Goal: Complete application form

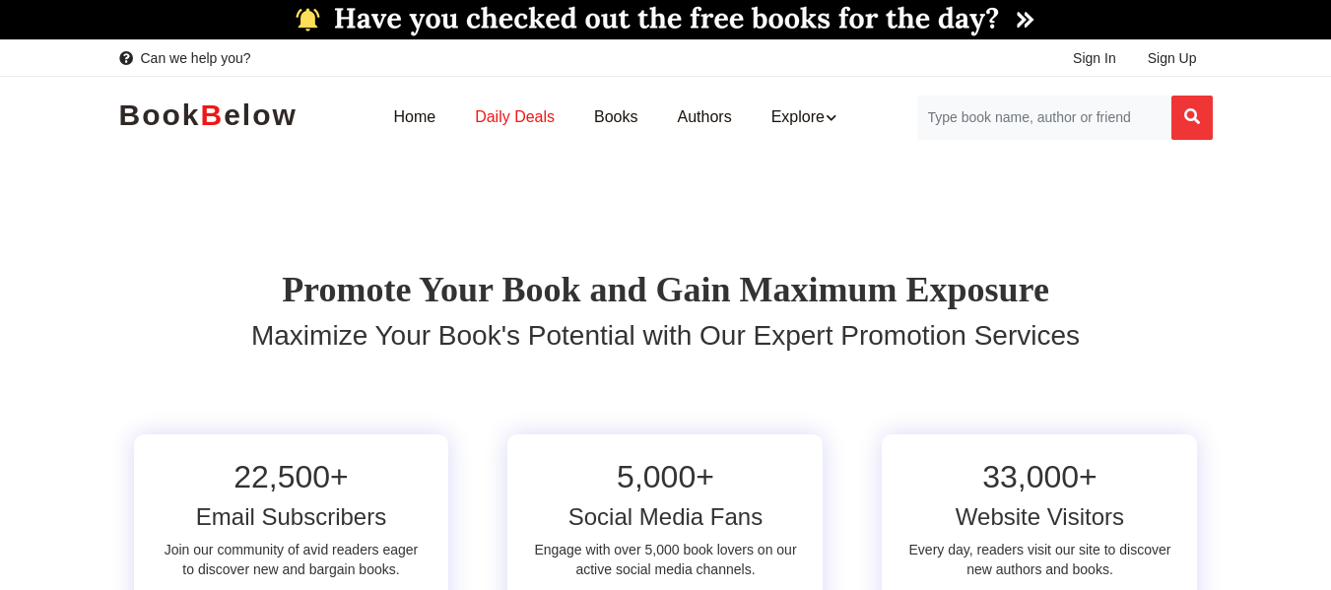
click at [499, 118] on link "Daily Deals" at bounding box center [514, 118] width 119 height 62
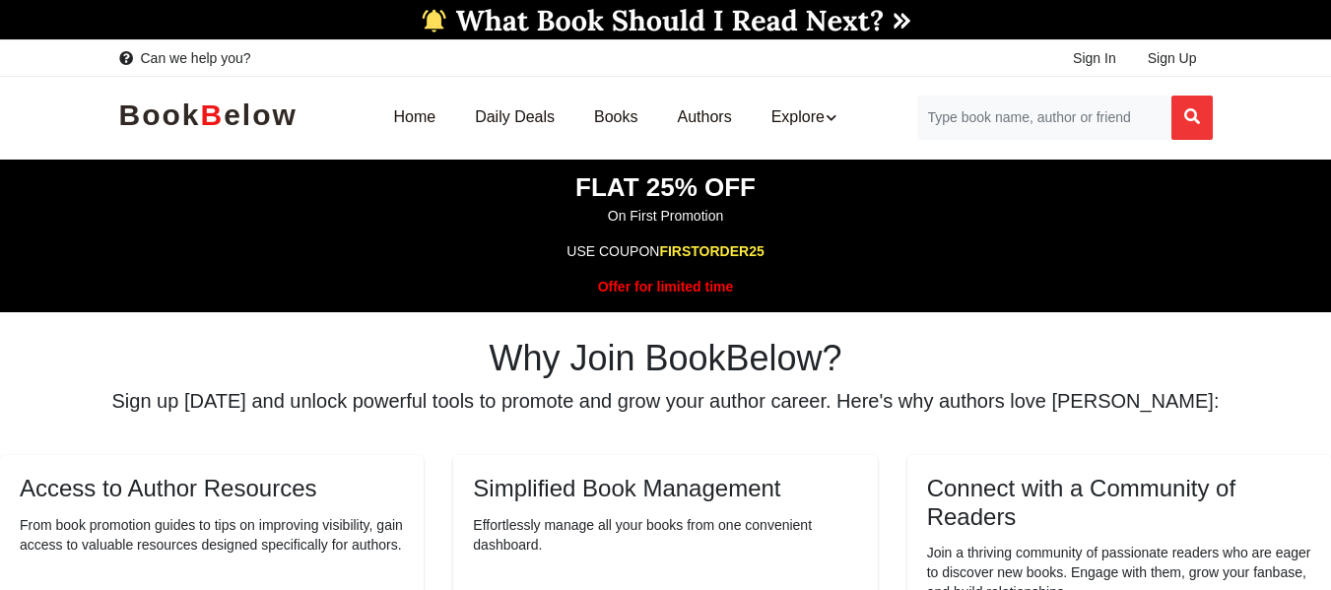
scroll to position [562, 0]
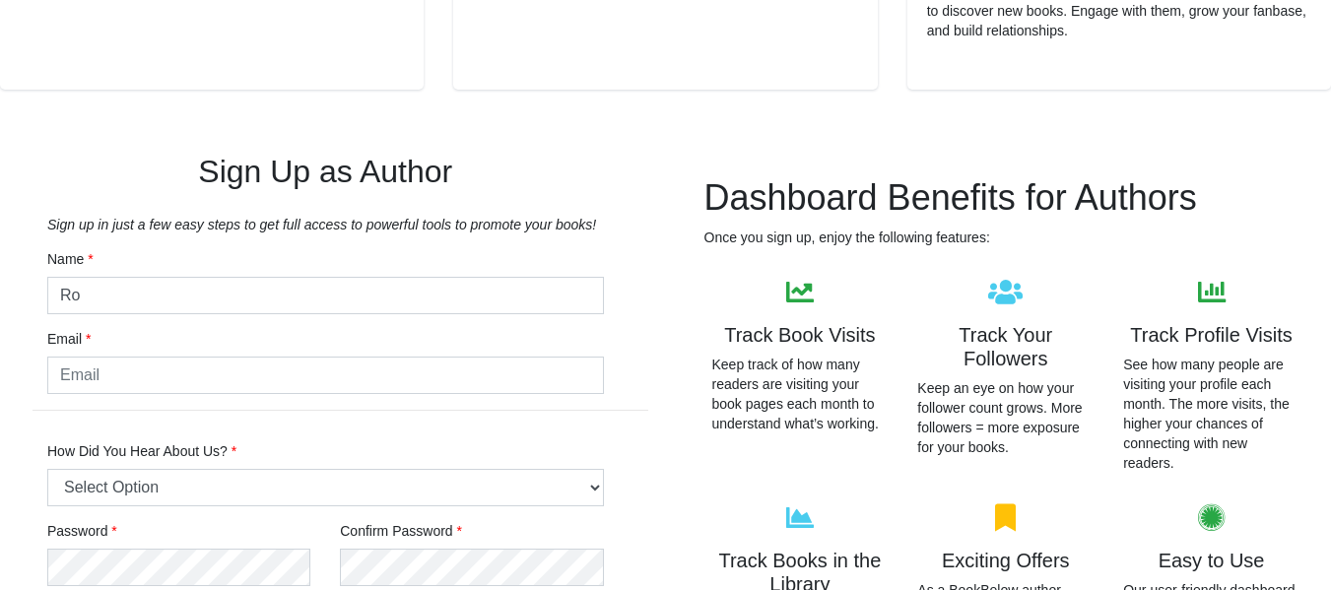
type input "[PERSON_NAME]"
click at [243, 373] on input "email" at bounding box center [325, 375] width 557 height 37
type input "[DOMAIN_NAME][EMAIL_ADDRESS][PERSON_NAME][DOMAIN_NAME]"
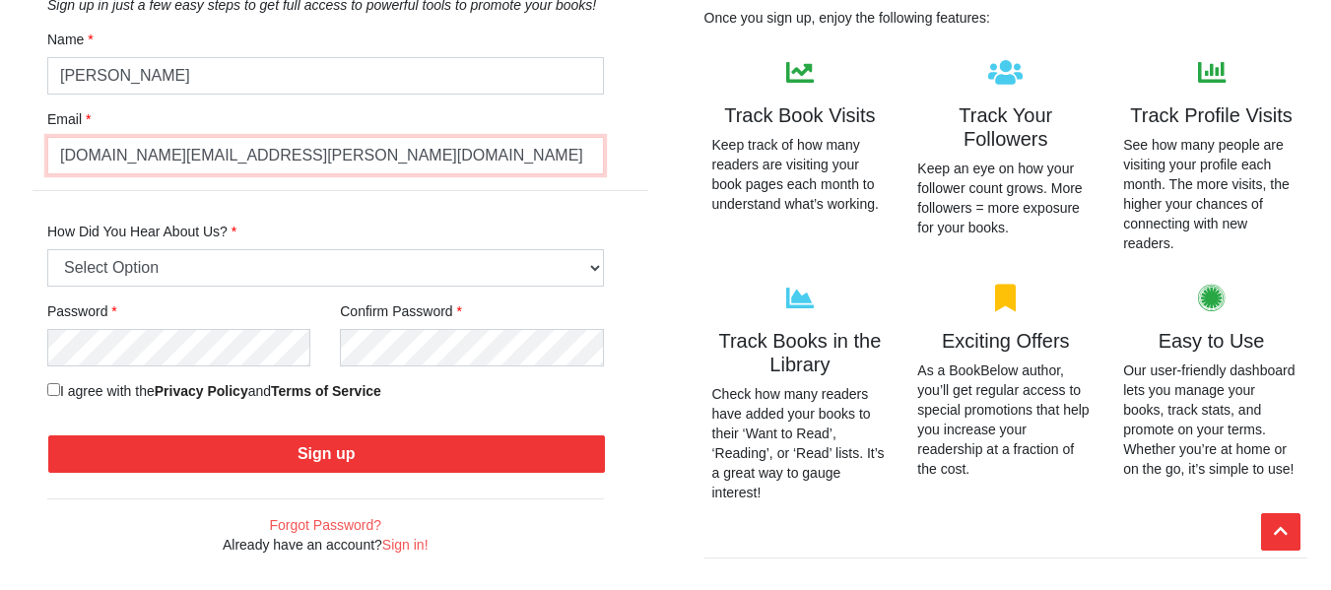
scroll to position [783, 0]
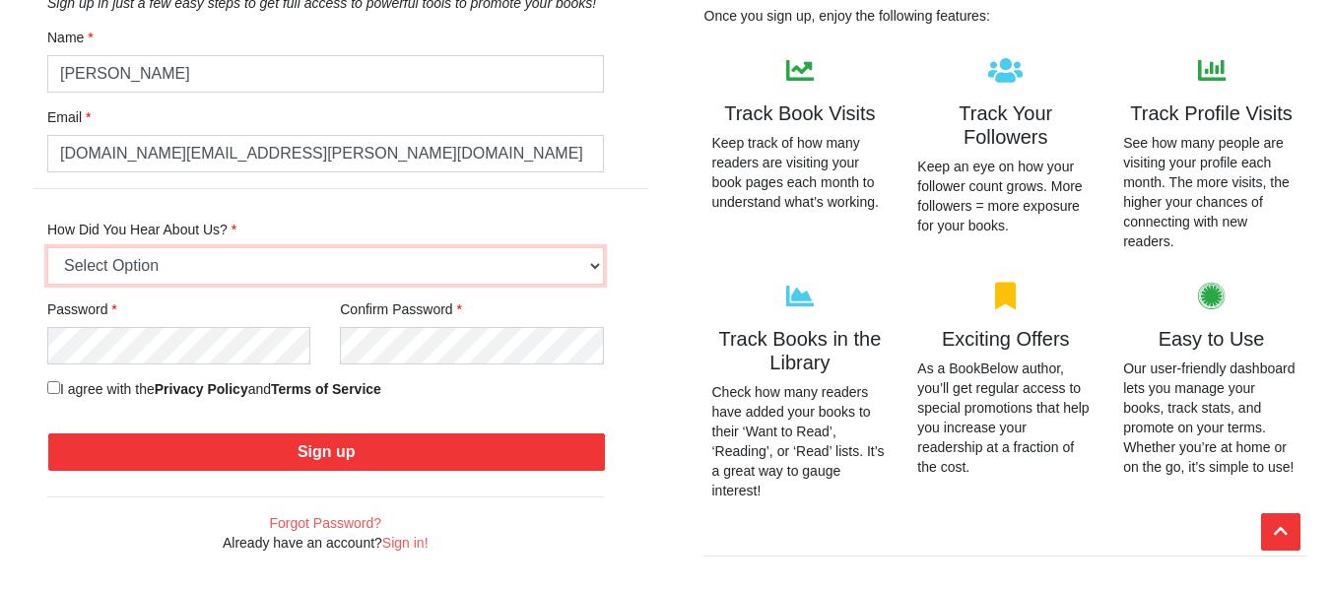
click at [593, 268] on select "Select Option Friend or Family Referral Online Search (Google, Bing, etc.) Soci…" at bounding box center [325, 265] width 557 height 37
select select "7"
click at [47, 247] on select "Select Option Friend or Family Referral Online Search (Google, Bing, etc.) Soci…" at bounding box center [325, 265] width 557 height 37
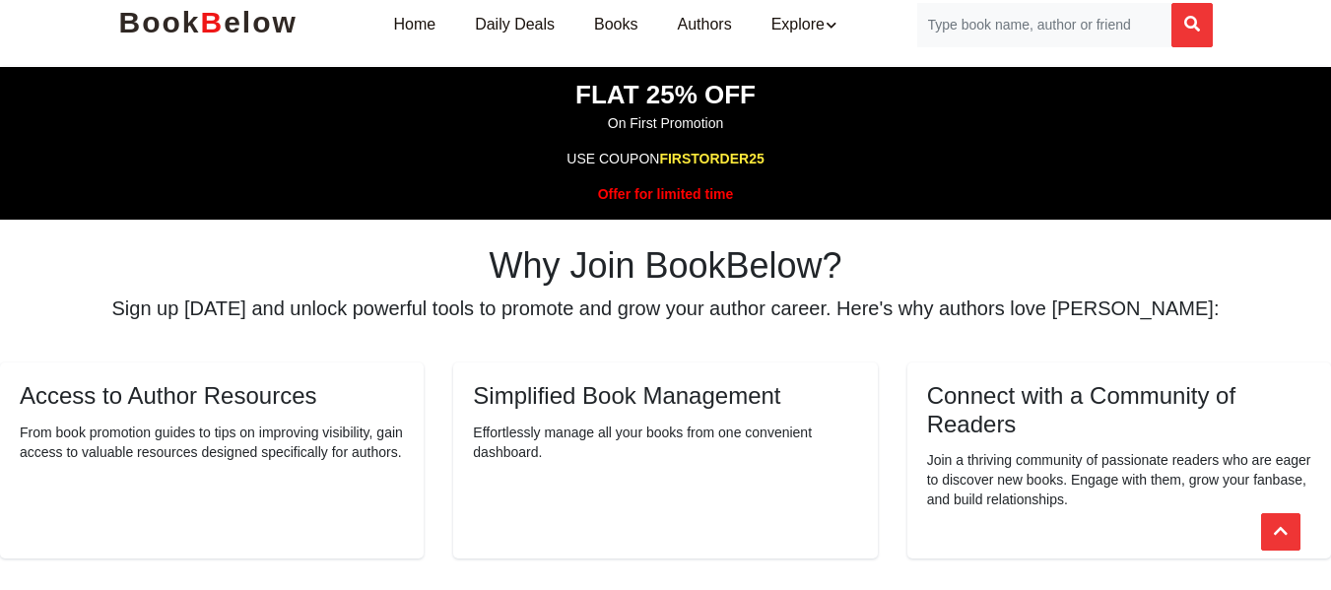
scroll to position [64, 0]
